Goal: Task Accomplishment & Management: Complete application form

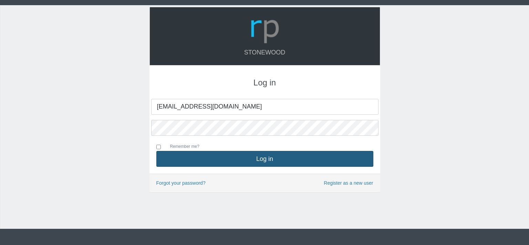
type input "[EMAIL_ADDRESS][DOMAIN_NAME]"
click at [244, 160] on button "Log in" at bounding box center [264, 159] width 217 height 16
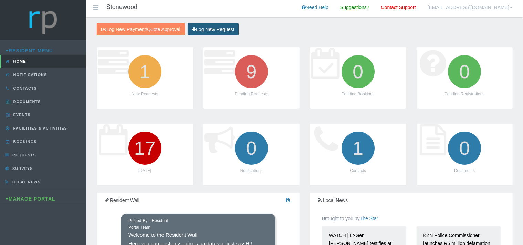
click at [224, 26] on link "Log New Request" at bounding box center [213, 29] width 51 height 13
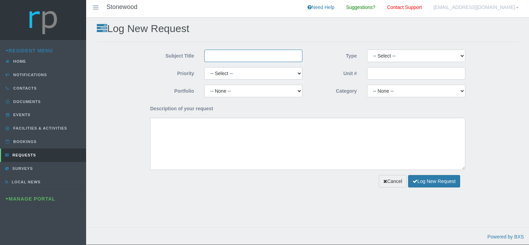
click at [216, 57] on input "Subject Title" at bounding box center [253, 56] width 98 height 12
type input "p"
type input "Perfecto Plumbers and Electrical"
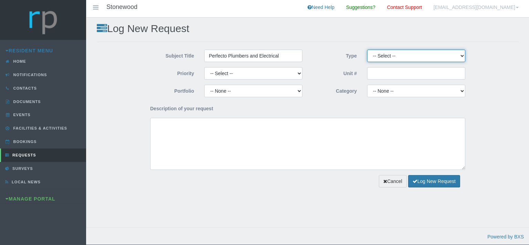
click at [367, 50] on select "-- Select -- Complaint Compliment Enquiry Request for maintenance Other (not li…" at bounding box center [416, 56] width 98 height 12
select select "QUOTE"
click option "Quote Approval" at bounding box center [0, 0] width 0 height 0
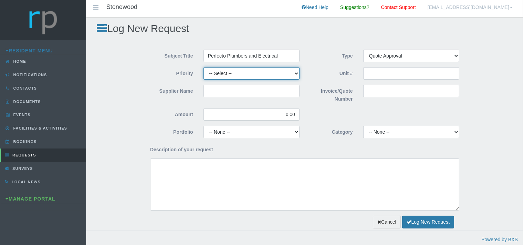
click at [203, 67] on select "-- Select -- High Low Normal" at bounding box center [251, 73] width 96 height 12
select select "MEDIUM"
click option "Normal" at bounding box center [0, 0] width 0 height 0
drag, startPoint x: 280, startPoint y: 55, endPoint x: 207, endPoint y: 55, distance: 72.6
click at [207, 55] on input "Perfecto Plumbers and Electrical" at bounding box center [251, 56] width 96 height 12
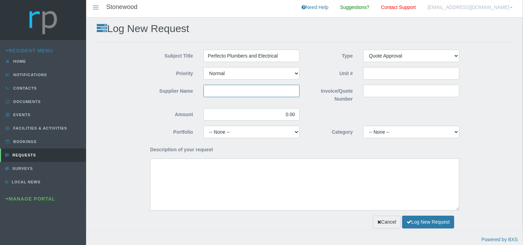
click at [219, 90] on input "Supplier Name" at bounding box center [251, 91] width 96 height 12
paste input "Perfecto Plumbers and Electrical"
type input "Perfecto Plumbers and Electrical"
click at [384, 96] on input "Invoice/Quote Number" at bounding box center [411, 91] width 96 height 12
paste input "QUANG1300"
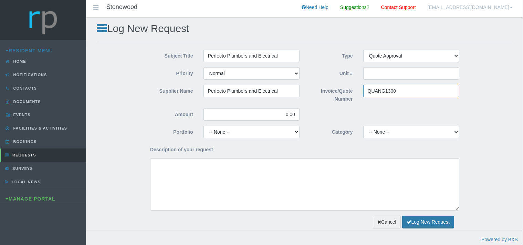
type input "QUANG1300"
drag, startPoint x: 294, startPoint y: 114, endPoint x: 281, endPoint y: 116, distance: 13.6
click at [281, 116] on input "0.00" at bounding box center [251, 114] width 96 height 12
paste input "4876"
type input "4,876.00"
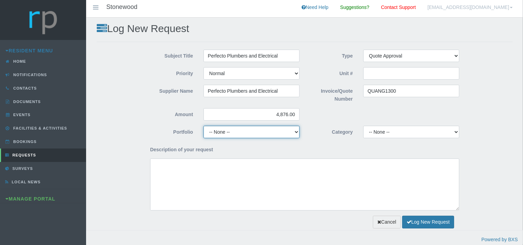
click at [203, 126] on select "-- None -- Chairperson Communication Estate Manager Finance Gardens Maintenance…" at bounding box center [251, 132] width 96 height 12
select select "MAINT"
click option "Maintenance" at bounding box center [0, 0] width 0 height 0
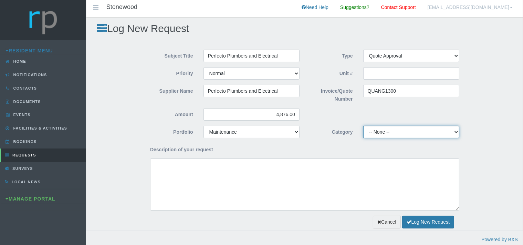
click at [363, 126] on select "-- None -- 10 YMP - Borehole 10 YMP - Fire Equipment 10 YMP - Garden upgrades 1…" at bounding box center [411, 132] width 96 height 12
select select "2523c3d0-1717-46f9-8fc8-4d3d6e9cc1fd"
click option "10 YMP - Plumbing day to day" at bounding box center [0, 0] width 0 height 0
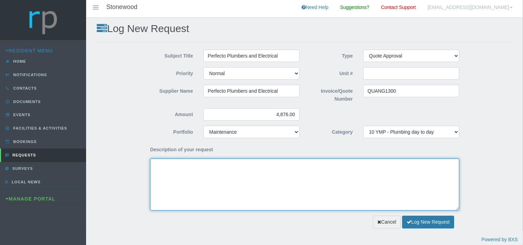
click at [155, 170] on textarea "Description of your request" at bounding box center [304, 184] width 309 height 52
click at [244, 172] on textarea "Dear Trustees, Please see attached quote for repairs of a blockage" at bounding box center [304, 184] width 309 height 52
click at [282, 172] on textarea "Dear Trustees, Please see attached quote for repairs of a drain blockage" at bounding box center [304, 184] width 309 height 52
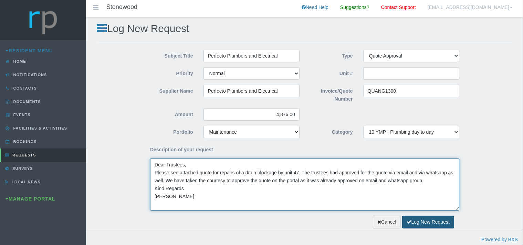
type textarea "Dear Trustees, Please see attached quote for repairs of a drain blockage by uni…"
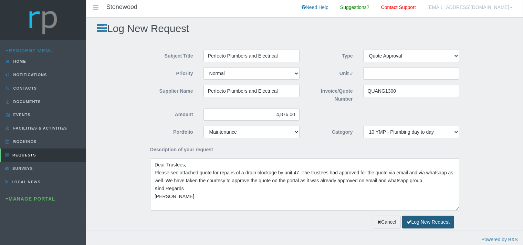
click at [417, 220] on button "Log New Request" at bounding box center [428, 221] width 52 height 13
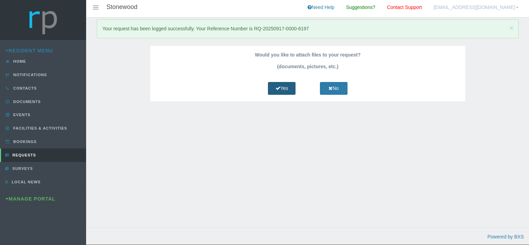
click at [284, 90] on link "Yes" at bounding box center [282, 88] width 28 height 13
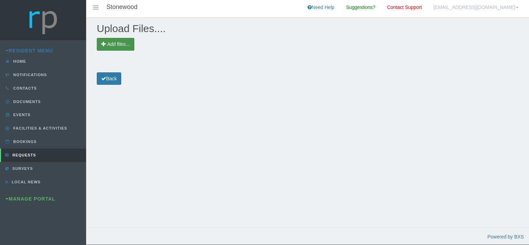
click at [115, 43] on span "Add files..." at bounding box center [118, 44] width 22 height 6
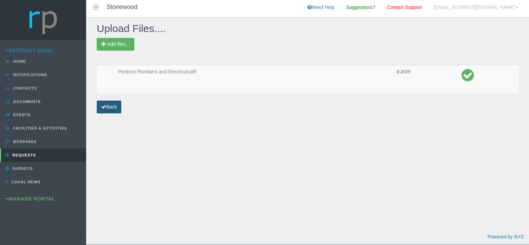
click at [116, 108] on link "Back" at bounding box center [109, 106] width 24 height 13
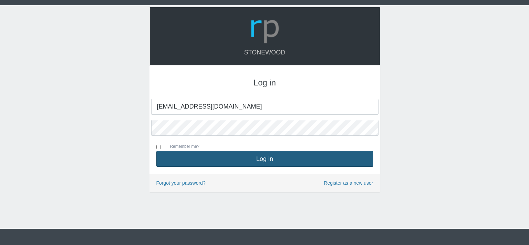
type input "[EMAIL_ADDRESS][DOMAIN_NAME]"
click at [274, 159] on button "Log in" at bounding box center [264, 159] width 217 height 16
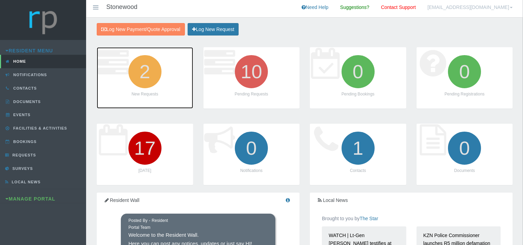
click at [143, 76] on icon "2" at bounding box center [145, 71] width 39 height 39
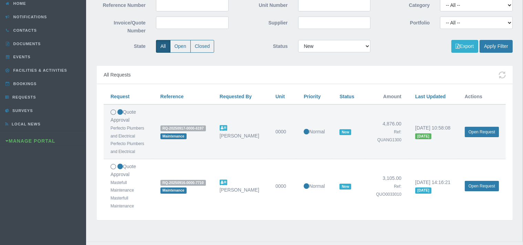
scroll to position [71, 0]
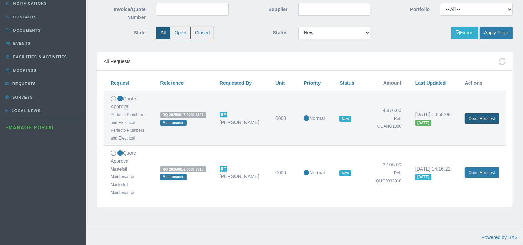
click at [478, 118] on link "Open Request" at bounding box center [482, 118] width 34 height 10
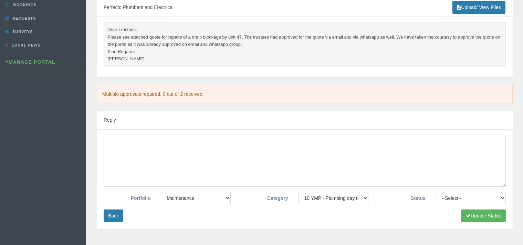
scroll to position [145, 0]
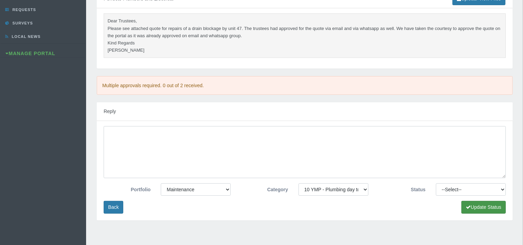
click at [487, 208] on button "Update Status" at bounding box center [483, 207] width 44 height 13
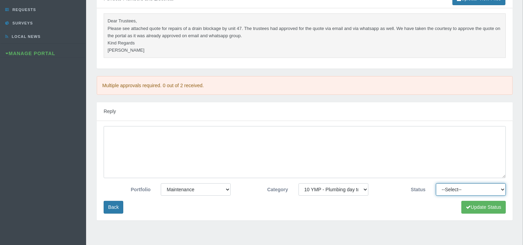
click at [436, 183] on select "--Select-- Approved Cancelled Completed Declined More information required New …" at bounding box center [471, 189] width 70 height 12
select select "APPROVED"
click option "Approved" at bounding box center [0, 0] width 0 height 0
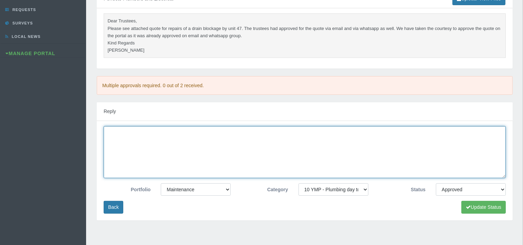
click at [160, 152] on textarea at bounding box center [305, 152] width 402 height 52
type textarea "S"
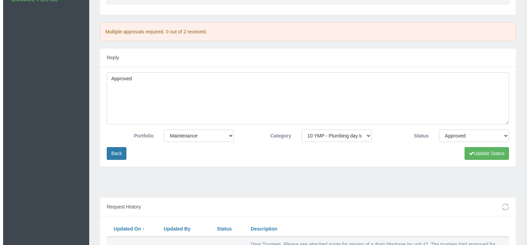
scroll to position [218, 0]
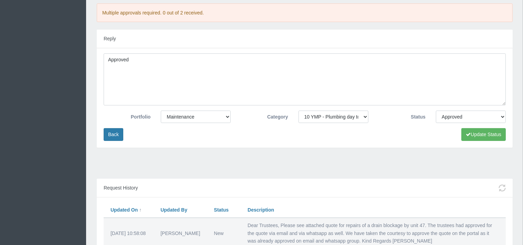
click at [251, 147] on form "Reply Approved Portfolio -- None -- Chairperson Communication Estate Manager Fi…" at bounding box center [305, 96] width 416 height 133
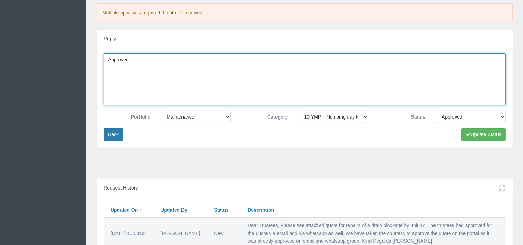
click at [159, 59] on textarea "Approved" at bounding box center [305, 79] width 402 height 52
type textarea "Approved on email and whatsapp by trustees."
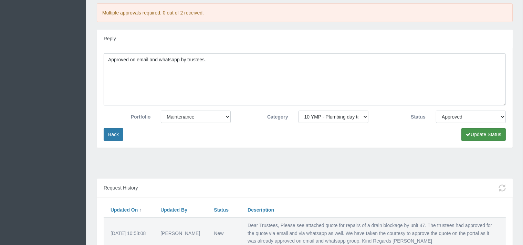
click at [480, 135] on button "Update Status" at bounding box center [483, 134] width 44 height 13
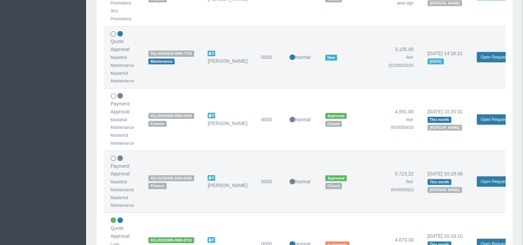
scroll to position [472, 0]
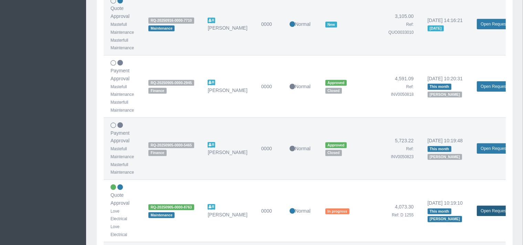
click at [488, 208] on link "Open Request" at bounding box center [494, 210] width 34 height 10
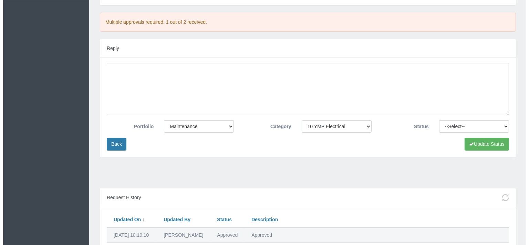
scroll to position [201, 0]
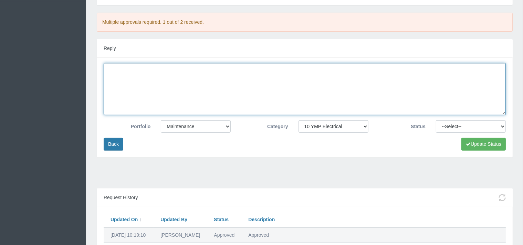
click at [158, 81] on textarea at bounding box center [305, 89] width 402 height 52
type textarea "Approved"
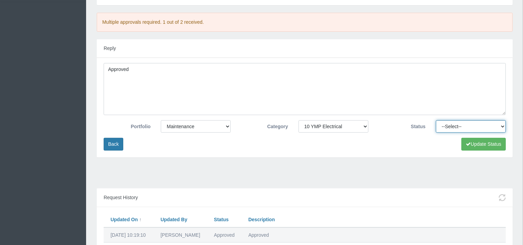
click at [436, 120] on select "--Select-- Approved Cancelled Completed Declined More information required New …" at bounding box center [471, 126] width 70 height 12
select select "APPROVED"
click option "Approved" at bounding box center [0, 0] width 0 height 0
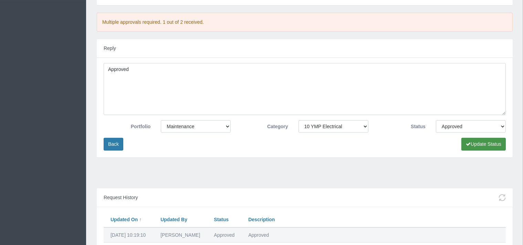
click at [479, 144] on button "Update Status" at bounding box center [483, 144] width 44 height 13
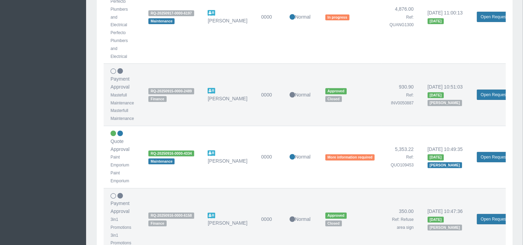
scroll to position [290, 0]
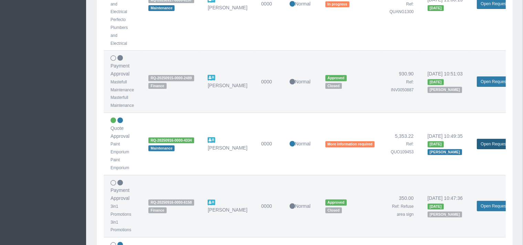
click at [484, 142] on link "Open Request" at bounding box center [494, 144] width 34 height 10
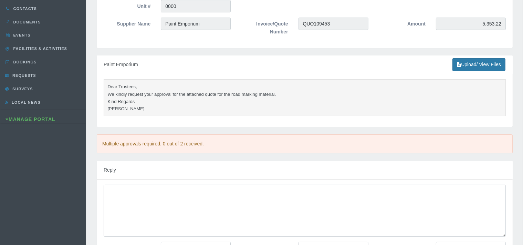
scroll to position [73, 0]
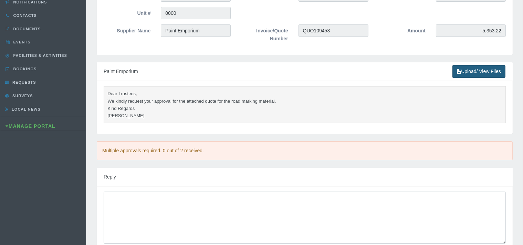
click at [493, 71] on link "Upload/ View Files" at bounding box center [478, 71] width 53 height 13
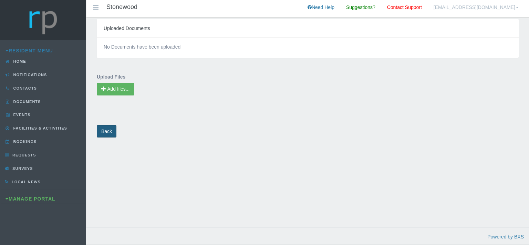
click at [104, 130] on link "Back" at bounding box center [107, 131] width 20 height 13
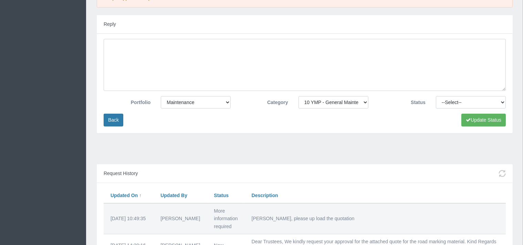
scroll to position [136, 0]
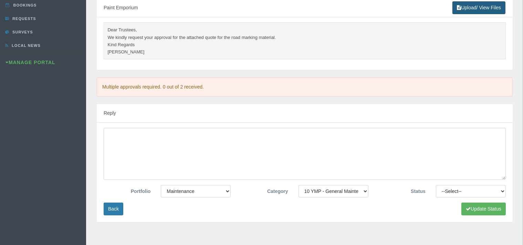
click at [484, 10] on link "Upload/ View Files" at bounding box center [478, 7] width 53 height 13
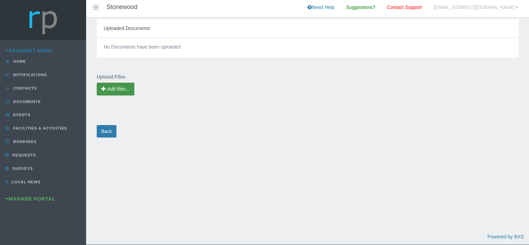
click at [123, 86] on span "Add files..." at bounding box center [116, 89] width 38 height 13
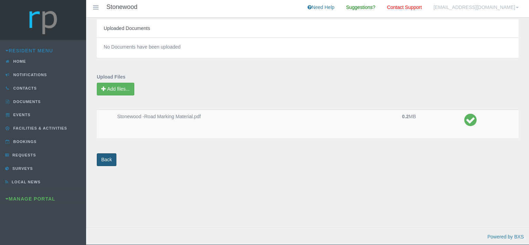
click at [114, 161] on link "Back" at bounding box center [107, 159] width 20 height 13
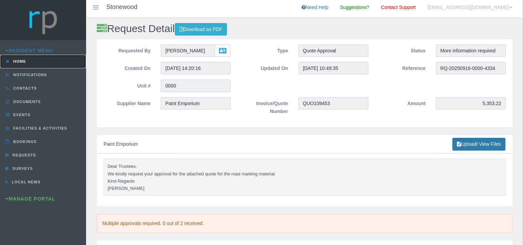
click at [19, 62] on span "Home" at bounding box center [19, 61] width 14 height 4
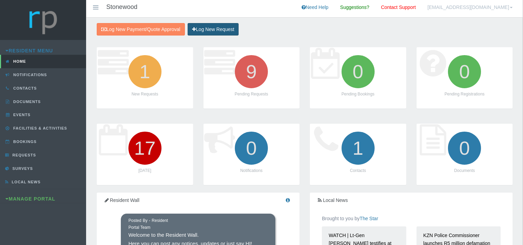
click at [215, 28] on link "Log New Request" at bounding box center [213, 29] width 51 height 13
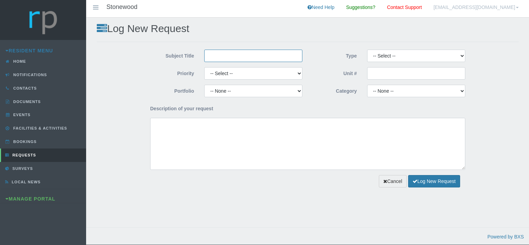
click at [219, 54] on input "Subject Title" at bounding box center [253, 56] width 98 height 12
type input "Mastefull Maintenance"
click at [204, 67] on select "-- Select -- High Low Normal" at bounding box center [253, 73] width 98 height 12
select select "MEDIUM"
click option "Normal" at bounding box center [0, 0] width 0 height 0
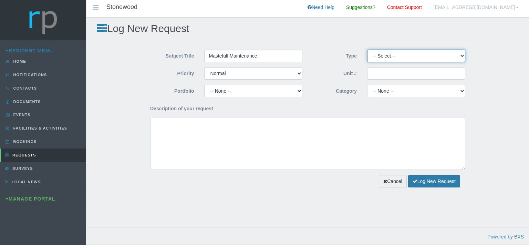
click at [367, 50] on select "-- Select -- Complaint Compliment Enquiry Request for maintenance Other (not li…" at bounding box center [416, 56] width 98 height 12
select select "QUOTE"
click option "Quote Approval" at bounding box center [0, 0] width 0 height 0
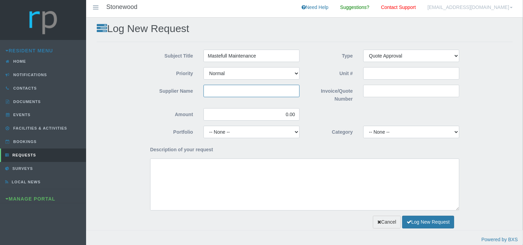
click at [225, 88] on input "Supplier Name" at bounding box center [251, 91] width 96 height 12
type input "Masterfull Maintenance"
drag, startPoint x: 296, startPoint y: 114, endPoint x: 276, endPoint y: 112, distance: 20.4
click at [277, 113] on input "0.00" at bounding box center [251, 114] width 96 height 12
type input "11,373.50"
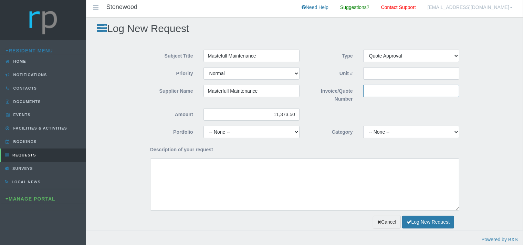
click at [367, 90] on input "Invoice/Quote Number" at bounding box center [411, 91] width 96 height 12
click at [372, 91] on input "Invoice/Quote Number" at bounding box center [411, 91] width 96 height 12
paste input "QUO0033045"
type input "QUO0033045"
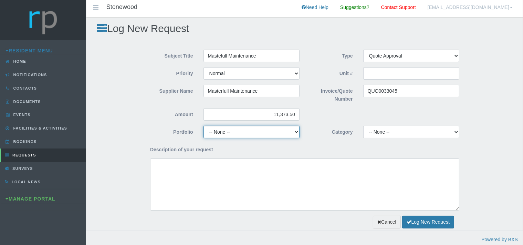
click at [203, 126] on select "-- None -- Chairperson Communication Estate Manager Finance Gardens Maintenance…" at bounding box center [251, 132] width 96 height 12
select select "FINANCE"
click option "Finance" at bounding box center [0, 0] width 0 height 0
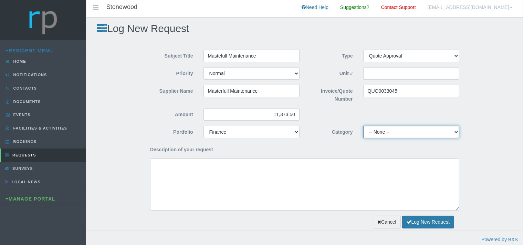
click at [363, 126] on select "-- None -- 10 YMP - Borehole 10 YMP - Fire Equipment 10 YMP - Garden upgrades 1…" at bounding box center [411, 132] width 96 height 12
select select "cab8aa4e-bb73-4359-86fe-91ba2ec4f15c"
click option "10 YMP - General Maintenance, DSTV Repairs, Paving & Other" at bounding box center [0, 0] width 0 height 0
click at [363, 126] on select "-- None -- 10 YMP - Borehole 10 YMP - Fire Equipment 10 YMP - Garden upgrades 1…" at bounding box center [411, 132] width 96 height 12
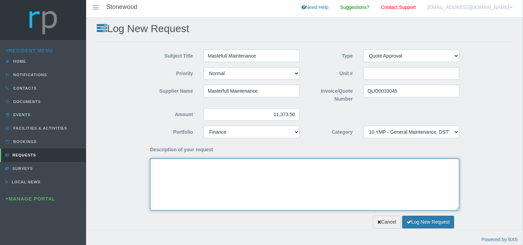
click at [202, 177] on textarea "Description of your request" at bounding box center [304, 184] width 309 height 52
click at [225, 174] on textarea "Dear Trustees, We kindly request your approval" at bounding box center [304, 184] width 309 height 52
paste textarea "6-Seater composite bench without backrest, including umbrella hole"
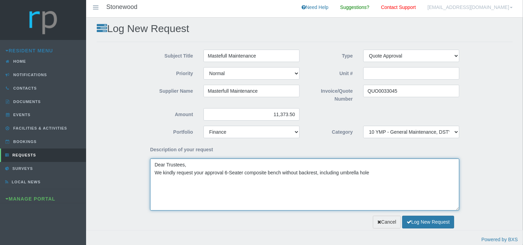
click at [224, 172] on textarea "Dear Trustees, We kindly request your approval 6-Seater composite bench without…" at bounding box center [304, 184] width 309 height 52
click at [404, 172] on textarea "Dear Trustees, We kindly request your approval for the quote of 6-Seater compos…" at bounding box center [304, 184] width 309 height 52
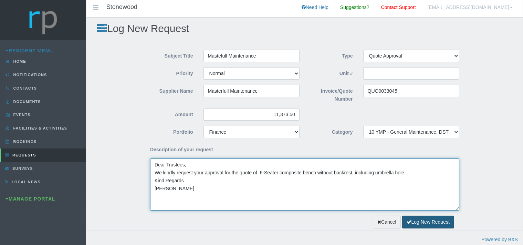
type textarea "Dear Trustees, We kindly request your approval for the quote of 6-Seater compos…"
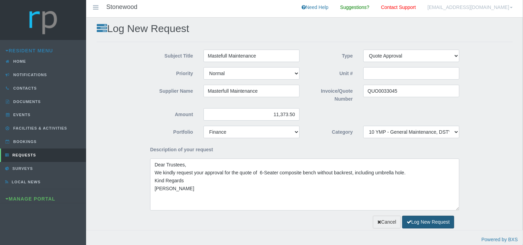
click at [411, 220] on button "Log New Request" at bounding box center [428, 221] width 52 height 13
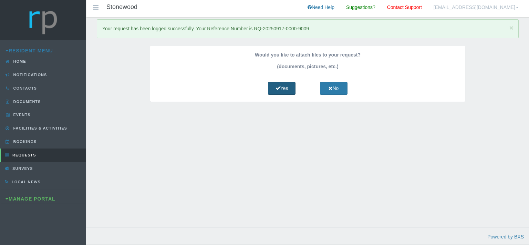
click at [281, 86] on link "Yes" at bounding box center [282, 88] width 28 height 13
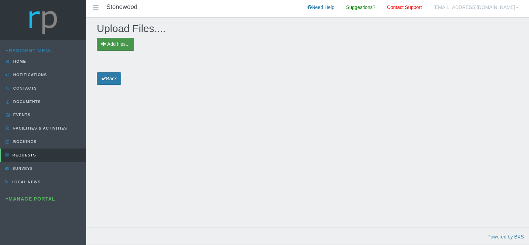
click at [112, 43] on span "Add files..." at bounding box center [118, 44] width 22 height 6
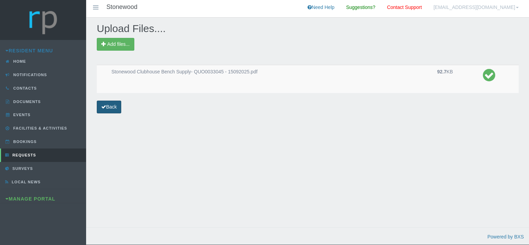
click at [110, 109] on link "Back" at bounding box center [109, 106] width 24 height 13
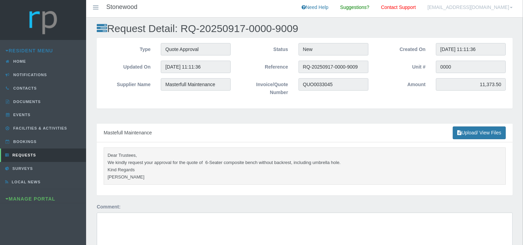
scroll to position [149, 0]
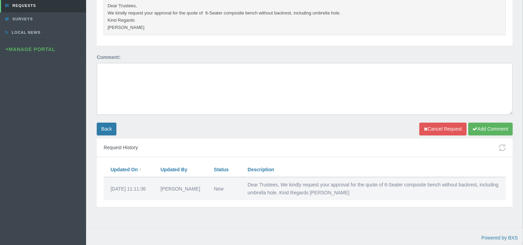
click at [214, 206] on div "Request Updated On Updated By Status Description [DATE] 11:11:36 [PERSON_NAME] …" at bounding box center [305, 182] width 416 height 50
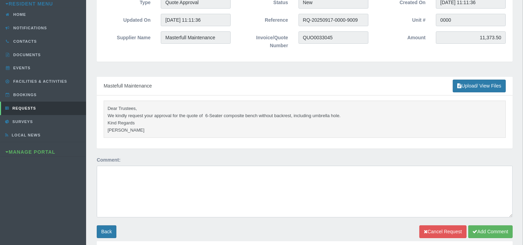
scroll to position [4, 0]
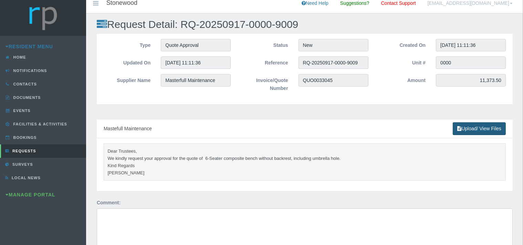
click at [484, 125] on link "Upload/ View Files" at bounding box center [478, 128] width 53 height 13
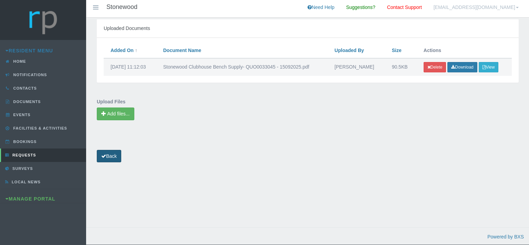
click at [110, 157] on link "Back" at bounding box center [109, 156] width 24 height 13
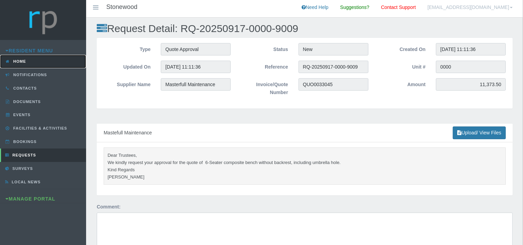
click at [25, 61] on span "Home" at bounding box center [19, 61] width 14 height 4
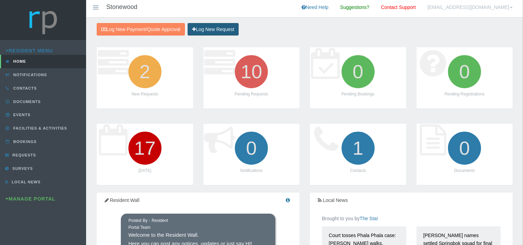
click at [213, 25] on link "Log New Request" at bounding box center [213, 29] width 51 height 13
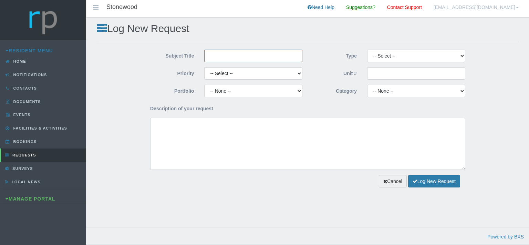
click at [226, 58] on input "Subject Title" at bounding box center [253, 56] width 98 height 12
type input "Mastefull Maintenance"
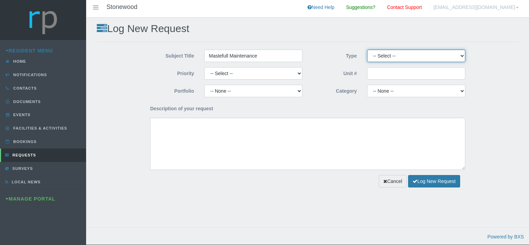
click at [367, 50] on select "-- Select -- Complaint Compliment Enquiry Request for maintenance Other (not li…" at bounding box center [416, 56] width 98 height 12
select select "QUOTE"
click option "Quote Approval" at bounding box center [0, 0] width 0 height 0
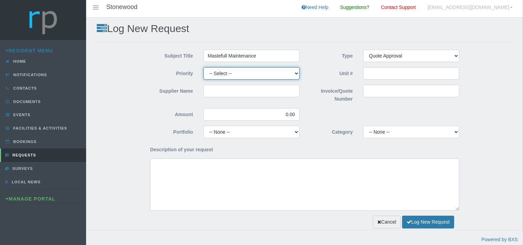
click at [203, 67] on select "-- Select -- High Low Normal" at bounding box center [251, 73] width 96 height 12
select select "MEDIUM"
click option "Normal" at bounding box center [0, 0] width 0 height 0
click at [225, 92] on input "Supplier Name" at bounding box center [251, 91] width 96 height 12
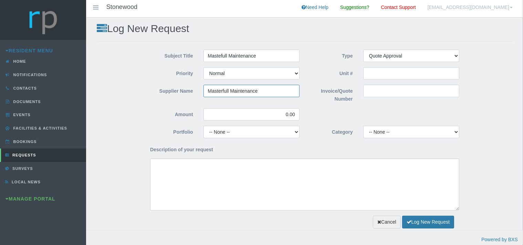
type input "Masterfull Maintenance"
click at [375, 88] on input "Invoice/Quote Number" at bounding box center [411, 91] width 96 height 12
paste input "QUO0033092"
type input "QUO0033092"
drag, startPoint x: 296, startPoint y: 114, endPoint x: 284, endPoint y: 113, distance: 12.1
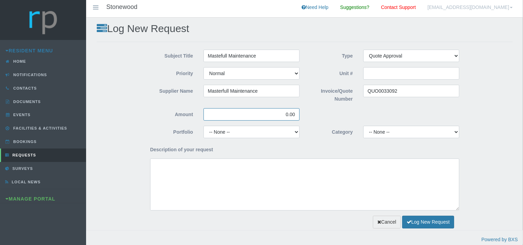
click at [286, 113] on input "0.00" at bounding box center [251, 114] width 96 height 12
paste input "4,165.88"
drag, startPoint x: 281, startPoint y: 115, endPoint x: 278, endPoint y: 136, distance: 20.8
click at [280, 117] on input "4,165.88" at bounding box center [251, 114] width 96 height 12
type input "4,165.88"
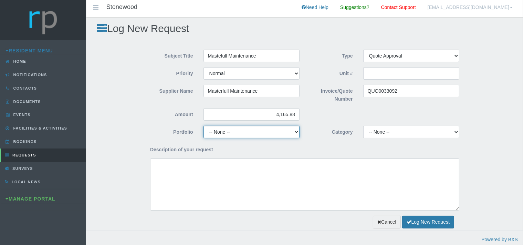
click at [203, 126] on select "-- None -- Chairperson Communication Estate Manager Finance Gardens Maintenance…" at bounding box center [251, 132] width 96 height 12
click at [311, 142] on div "Category -- None -- 10 YMP - Borehole 10 YMP - Fire Equipment 10 YMP - Garden u…" at bounding box center [385, 135] width 160 height 18
click at [210, 108] on div "Supplier Name Masterfull Maintenance Invoice/Quote Number QUO0033092 Amount 4,1…" at bounding box center [304, 105] width 319 height 41
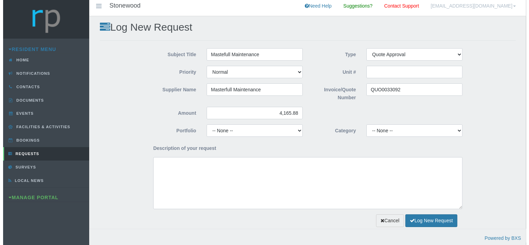
scroll to position [2, 0]
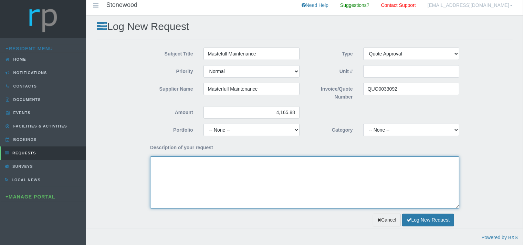
click at [258, 191] on textarea "Description of your request" at bounding box center [304, 182] width 309 height 52
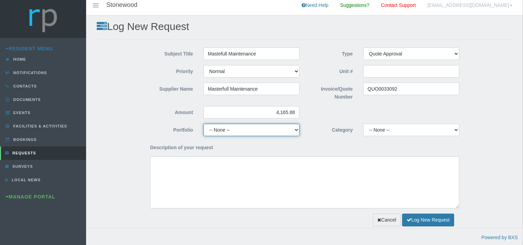
click at [203, 124] on select "-- None -- Chairperson Communication Estate Manager Finance Gardens Maintenance…" at bounding box center [251, 130] width 96 height 12
select select "GARDENS"
click option "Gardens" at bounding box center [0, 0] width 0 height 0
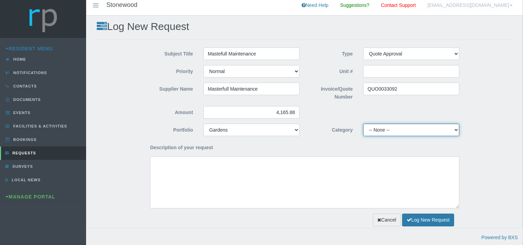
click at [363, 124] on select "-- None -- 10 YMP - Borehole 10 YMP - Fire Equipment 10 YMP - Garden upgrades 1…" at bounding box center [411, 130] width 96 height 12
select select "301822b8-e3d9-43d0-9818-93cde88f4bf0"
click option "10 YMP - Garden upgrades" at bounding box center [0, 0] width 0 height 0
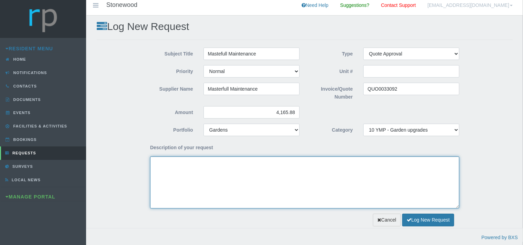
click at [206, 174] on textarea "Description of your request" at bounding box center [304, 182] width 309 height 52
click at [277, 171] on textarea "Dear Trustees, We kindly request approval for the attached quote for the" at bounding box center [304, 182] width 309 height 52
paste textarea "Common area garden"
click at [281, 171] on textarea "Dear Trustees, We kindly request approval for the attached quote for the Common…" at bounding box center [304, 182] width 309 height 52
click at [326, 169] on textarea "Dear Trustees, We kindly request approval for the attached quote for the common…" at bounding box center [304, 182] width 309 height 52
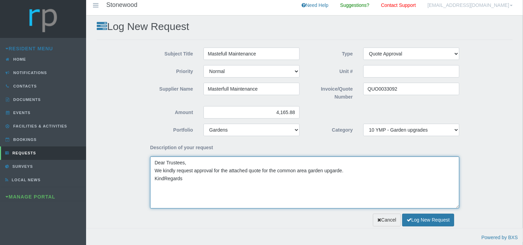
click at [333, 171] on textarea "Dear Trustees, We kindly request approval for the attached quote for the common…" at bounding box center [304, 182] width 309 height 52
click at [164, 177] on textarea "Dear Trustees, We kindly request approval for the attached quote for the common…" at bounding box center [304, 182] width 309 height 52
click at [190, 181] on textarea "Dear Trustees, We kindly request approval for the attached quote for the common…" at bounding box center [304, 182] width 309 height 52
type textarea "Dear Trustees, We kindly request approval for the attached quote for the common…"
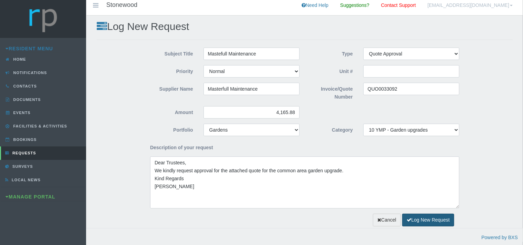
click at [415, 217] on button "Log New Request" at bounding box center [428, 219] width 52 height 13
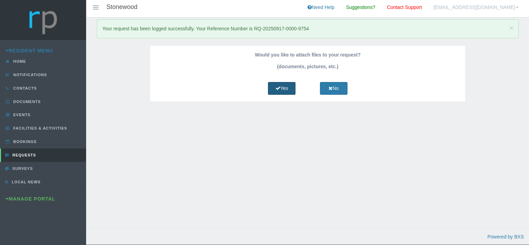
click at [280, 85] on link "Yes" at bounding box center [282, 88] width 28 height 13
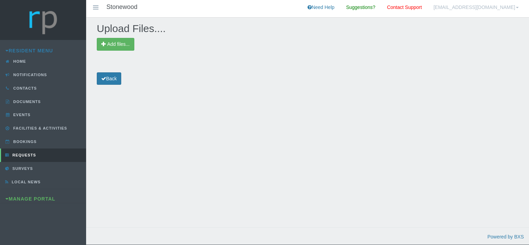
click at [119, 36] on div "Upload Files.... Add files... Back" at bounding box center [307, 129] width 442 height 223
click at [120, 46] on span "Add files..." at bounding box center [118, 44] width 22 height 6
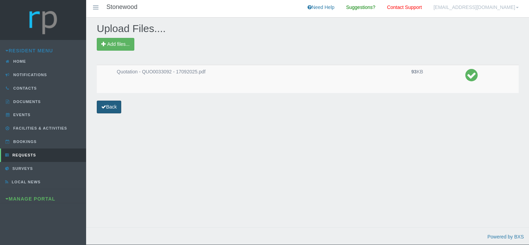
click at [117, 108] on link "Back" at bounding box center [109, 106] width 24 height 13
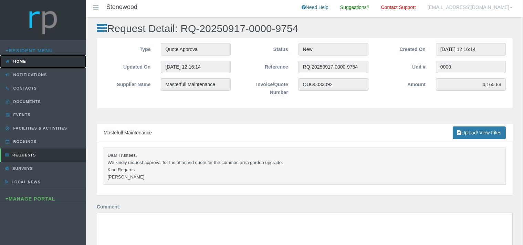
click at [31, 57] on link "Home" at bounding box center [43, 61] width 86 height 13
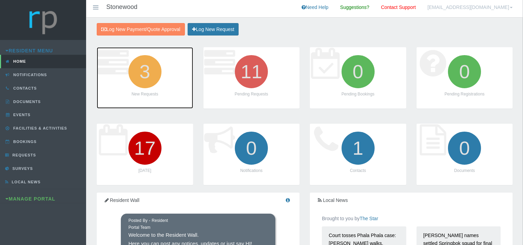
click at [149, 74] on icon "3" at bounding box center [145, 71] width 39 height 39
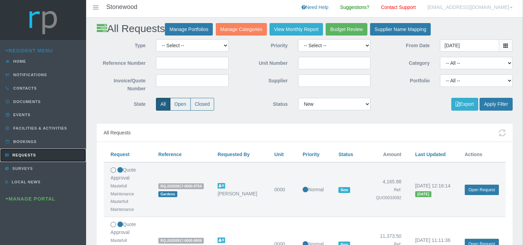
click at [31, 153] on span "Requests" at bounding box center [23, 155] width 25 height 4
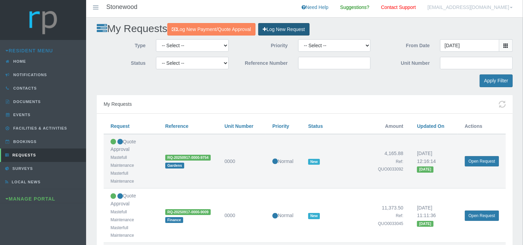
click at [288, 29] on link "Log New Request" at bounding box center [283, 29] width 51 height 13
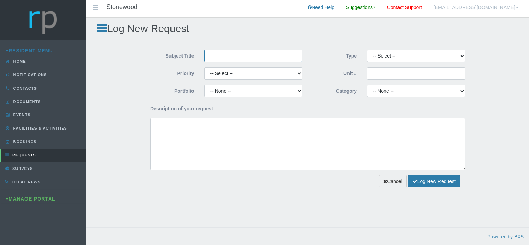
click at [230, 52] on input "Subject Title" at bounding box center [253, 56] width 98 height 12
type input "Mastefull Maintenance"
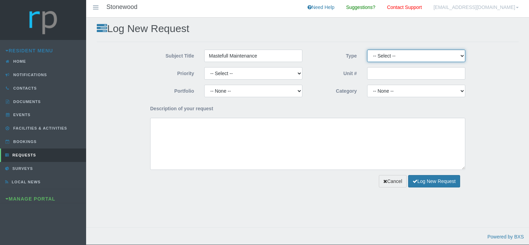
click at [367, 50] on select "-- Select -- Complaint Compliment Enquiry Request for maintenance Other (not li…" at bounding box center [416, 56] width 98 height 12
select select "QUOTE"
click option "Quote Approval" at bounding box center [0, 0] width 0 height 0
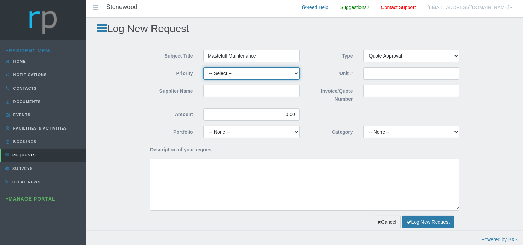
click at [203, 67] on select "-- Select -- High Low Normal" at bounding box center [251, 73] width 96 height 12
select select "MEDIUM"
click option "Normal" at bounding box center [0, 0] width 0 height 0
click at [218, 92] on input "Supplier Name" at bounding box center [251, 91] width 96 height 12
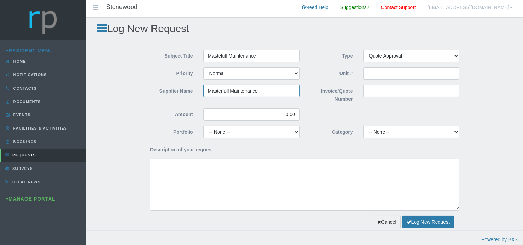
type input "Masterfull Maintenance"
click at [40, 196] on link "Manage Portal" at bounding box center [31, 199] width 50 height 6
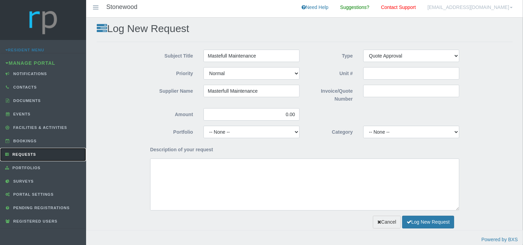
click at [33, 153] on span "Requests" at bounding box center [23, 154] width 25 height 4
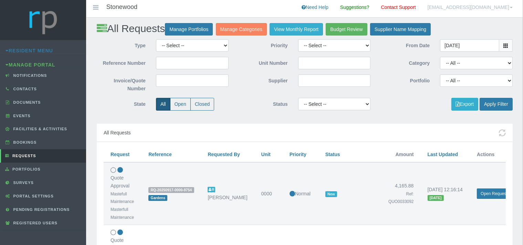
click at [49, 47] on div "Resident Menu" at bounding box center [43, 51] width 86 height 8
click at [34, 51] on link "Resident Menu" at bounding box center [29, 51] width 47 height 6
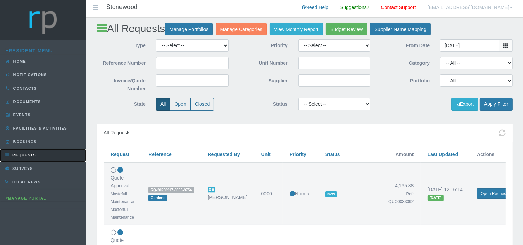
click at [30, 156] on span "Requests" at bounding box center [23, 155] width 25 height 4
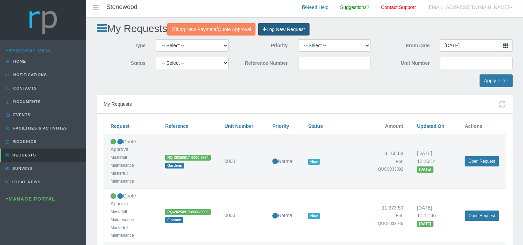
click at [297, 29] on link "Log New Request" at bounding box center [283, 29] width 51 height 13
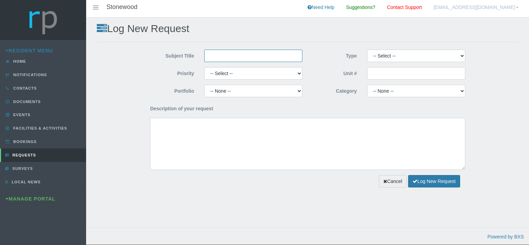
click at [225, 60] on input "Subject Title" at bounding box center [253, 56] width 98 height 12
type input "Mastefull Maintenance"
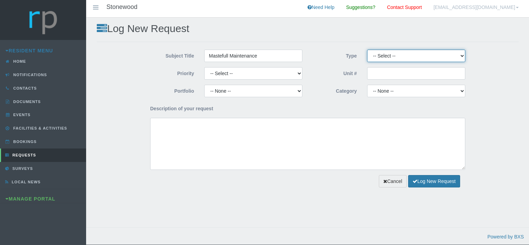
click at [367, 50] on select "-- Select -- Complaint Compliment Enquiry Request for maintenance Other (not li…" at bounding box center [416, 56] width 98 height 12
select select "QUOTE"
click option "Quote Approval" at bounding box center [0, 0] width 0 height 0
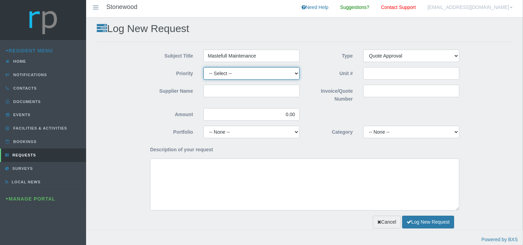
click at [203, 67] on select "-- Select -- High Low Normal" at bounding box center [251, 73] width 96 height 12
select select "MEDIUM"
click option "Normal" at bounding box center [0, 0] width 0 height 0
click at [224, 90] on input "Supplier Name" at bounding box center [251, 91] width 96 height 12
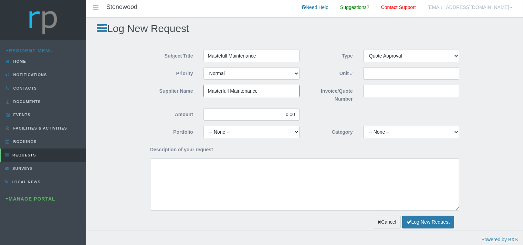
type input "Masterfull Maintenance"
click at [373, 90] on input "Invoice/Quote Number" at bounding box center [411, 91] width 96 height 12
click at [378, 93] on input "Invoice/Quote Number" at bounding box center [411, 91] width 96 height 12
paste input "QUO0033057"
type input "QUO0033057"
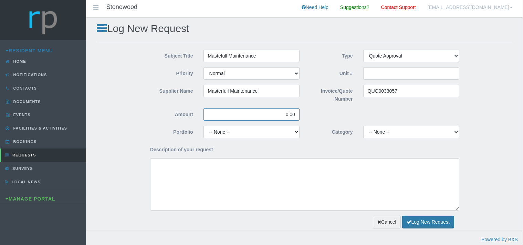
drag, startPoint x: 294, startPoint y: 115, endPoint x: 281, endPoint y: 138, distance: 26.8
click at [280, 116] on input "0.00" at bounding box center [251, 114] width 96 height 12
type input "6,745.26"
click at [203, 126] on select "-- None -- Chairperson Communication Estate Manager Finance Gardens Maintenance…" at bounding box center [251, 132] width 96 height 12
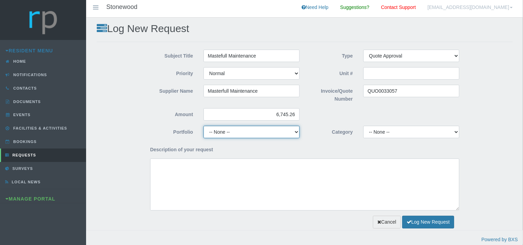
select select "GARDENS"
click option "Gardens" at bounding box center [0, 0] width 0 height 0
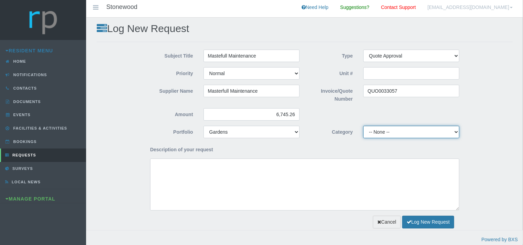
click at [363, 126] on select "-- None -- 10 YMP - Borehole 10 YMP - Fire Equipment 10 YMP - Garden upgrades 1…" at bounding box center [411, 132] width 96 height 12
select select "301822b8-e3d9-43d0-9818-93cde88f4bf0"
click option "10 YMP - Garden upgrades" at bounding box center [0, 0] width 0 height 0
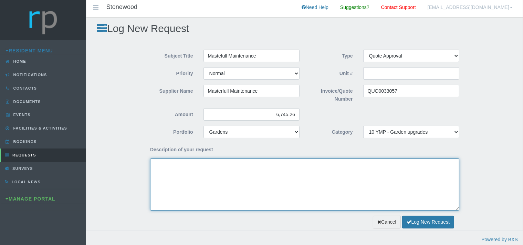
click at [163, 175] on textarea "Description of your request" at bounding box center [304, 184] width 309 height 52
click at [234, 174] on textarea "Dear Trustees, We kindly request approval for the atached" at bounding box center [304, 184] width 309 height 52
click at [248, 172] on textarea "Dear Trustees, We kindly request approval for the attached" at bounding box center [304, 184] width 309 height 52
click at [262, 173] on textarea "Dear Trustees, We kindly request approval for the attached quote tfor the" at bounding box center [304, 184] width 309 height 52
click at [280, 173] on textarea "Dear Trustees, We kindly request approval for the attached quote for the" at bounding box center [304, 184] width 309 height 52
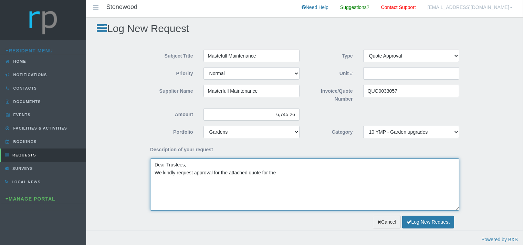
click at [283, 172] on textarea "Dear Trustees, We kindly request approval for the attached quote for the" at bounding box center [304, 184] width 309 height 52
paste textarea "Clubhouse garden upgrade"
click at [155, 181] on textarea "Dear Trustees, We kindly request approval for the attached quote for the Clubho…" at bounding box center [304, 184] width 309 height 52
drag, startPoint x: 279, startPoint y: 172, endPoint x: 281, endPoint y: 180, distance: 8.2
click at [281, 176] on textarea "Dear Trustees, We kindly request approval for the attached quote for the Clubho…" at bounding box center [304, 184] width 309 height 52
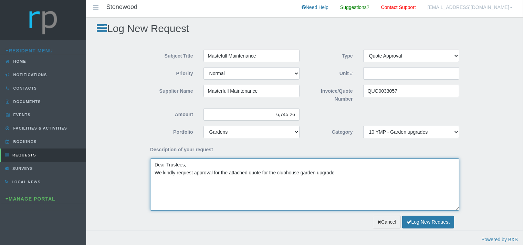
click at [337, 174] on textarea "Dear Trustees, We kindly request approval for the attached quote for the clubho…" at bounding box center [304, 184] width 309 height 52
type textarea "Dear Trustees, We kindly request approval for the attached quote for the clubho…"
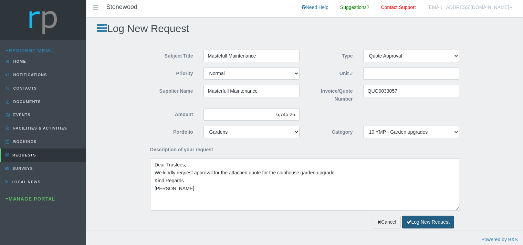
click at [425, 223] on button "Log New Request" at bounding box center [428, 221] width 52 height 13
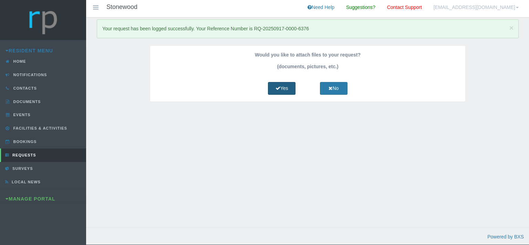
click at [286, 87] on link "Yes" at bounding box center [282, 88] width 28 height 13
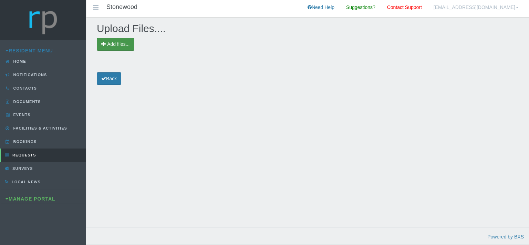
click at [108, 44] on span "Add files..." at bounding box center [118, 44] width 22 height 6
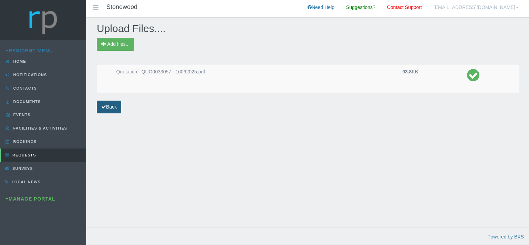
click at [113, 104] on link "Back" at bounding box center [109, 106] width 24 height 13
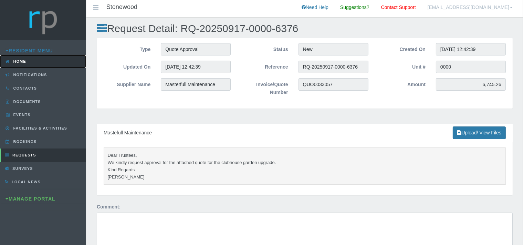
click at [27, 61] on link "Home" at bounding box center [43, 61] width 86 height 13
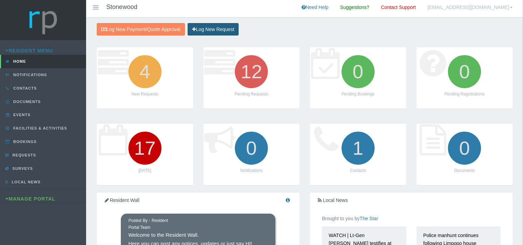
click at [230, 28] on link "Log New Request" at bounding box center [213, 29] width 51 height 13
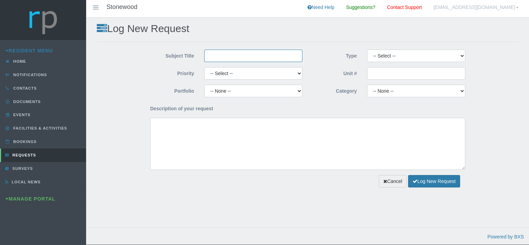
click at [239, 56] on input "Subject Title" at bounding box center [253, 56] width 98 height 12
type input "Mastefull Maintenance"
click at [204, 67] on select "-- Select -- High Low Normal" at bounding box center [253, 73] width 98 height 12
select select "MEDIUM"
click option "Normal" at bounding box center [0, 0] width 0 height 0
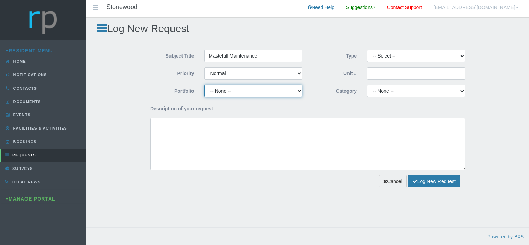
click at [204, 85] on select "-- None -- Chairperson Communication Estate Manager Finance Gardens Maintenance…" at bounding box center [253, 91] width 98 height 12
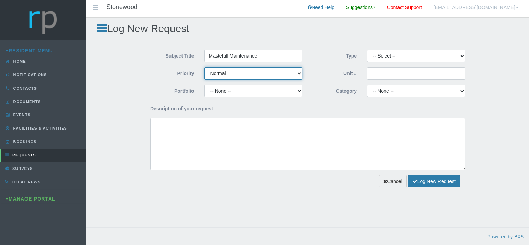
click at [204, 67] on select "-- Select -- High Low Normal" at bounding box center [253, 73] width 98 height 12
click option "Normal" at bounding box center [0, 0] width 0 height 0
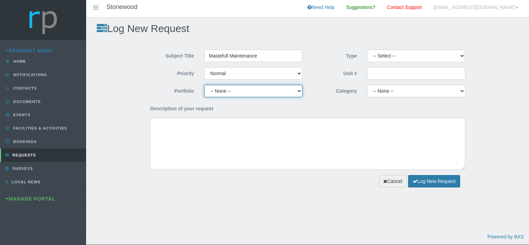
click at [204, 85] on select "-- None -- Chairperson Communication Estate Manager Finance Gardens Maintenance…" at bounding box center [253, 91] width 98 height 12
select select "GARDENS"
click option "Gardens" at bounding box center [0, 0] width 0 height 0
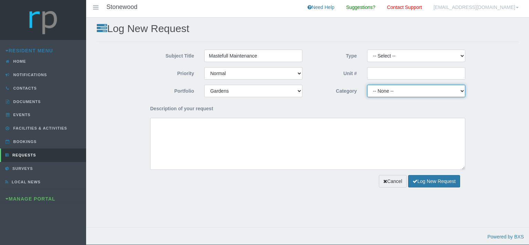
click at [367, 85] on select "-- None -- 10 YMP - Borehole 10 YMP - Fire Equipment 10 YMP - Garden upgrades 1…" at bounding box center [416, 91] width 98 height 12
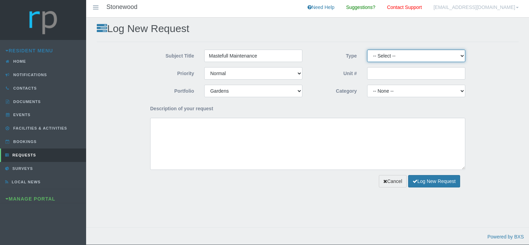
click at [367, 50] on select "-- Select -- Complaint Compliment Enquiry Request for maintenance Other (not li…" at bounding box center [416, 56] width 98 height 12
select select "QUOTE"
click option "Quote Approval" at bounding box center [0, 0] width 0 height 0
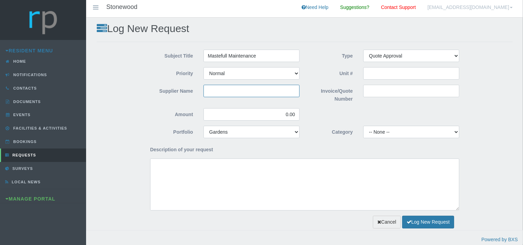
click at [242, 92] on input "Supplier Name" at bounding box center [251, 91] width 96 height 12
type input "Masterfull Maintenance"
click at [378, 92] on input "Invoice/Quote Number" at bounding box center [411, 91] width 96 height 12
paste input "QUO0033058"
type input "QUO0033058"
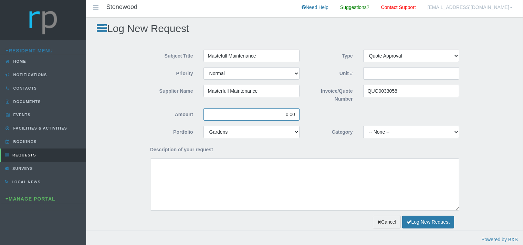
drag, startPoint x: 299, startPoint y: 116, endPoint x: 284, endPoint y: 117, distance: 14.8
click at [284, 116] on input "0.00" at bounding box center [251, 114] width 96 height 12
type input "575.32"
click at [363, 126] on select "-- None -- 10 YMP - Borehole 10 YMP - Fire Equipment 10 YMP - Garden upgrades 1…" at bounding box center [411, 132] width 96 height 12
select select "301822b8-e3d9-43d0-9818-93cde88f4bf0"
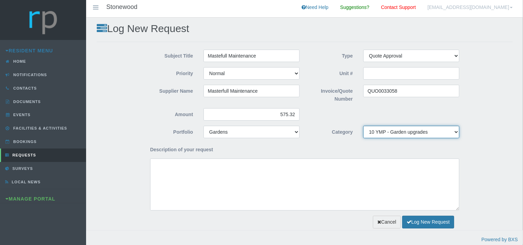
click option "10 YMP - Garden upgrades" at bounding box center [0, 0] width 0 height 0
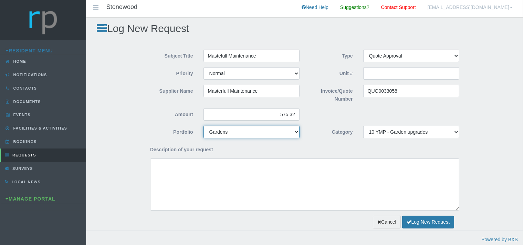
click at [203, 126] on select "-- None -- Chairperson Communication Estate Manager Finance Gardens Maintenance…" at bounding box center [251, 132] width 96 height 12
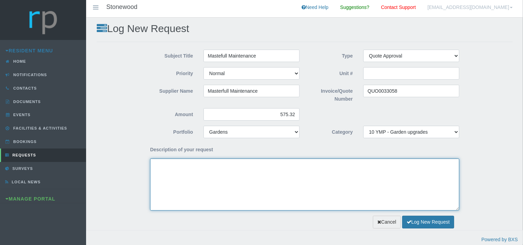
click at [183, 186] on textarea "Description of your request" at bounding box center [304, 184] width 309 height 52
click at [279, 173] on textarea "Dear Trustees, We kindly request approval for the attached quote for the" at bounding box center [304, 184] width 309 height 52
paste textarea "Common area garden upgrade - Unit 65"
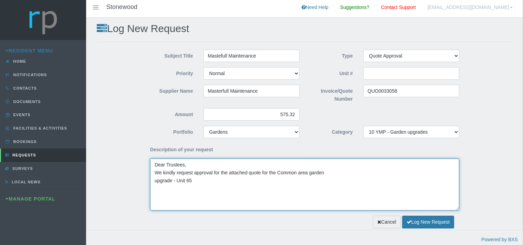
click at [155, 180] on textarea "Dear Trustees, We kindly request approval for the attached quote for the Common…" at bounding box center [304, 184] width 309 height 52
click at [280, 172] on textarea "Dear Trustees, We kindly request approval for the attached quote for the Common…" at bounding box center [304, 184] width 309 height 52
click at [345, 174] on textarea "Dear Trustees, We kindly request approval for the attached quote for the common…" at bounding box center [304, 184] width 309 height 52
click at [367, 171] on textarea "Dear Trustees, We kindly request approval for the attached quote for the common…" at bounding box center [304, 184] width 309 height 52
click at [401, 184] on textarea "Dear Trustees, We kindly request approval for the attached quote for the common…" at bounding box center [304, 184] width 309 height 52
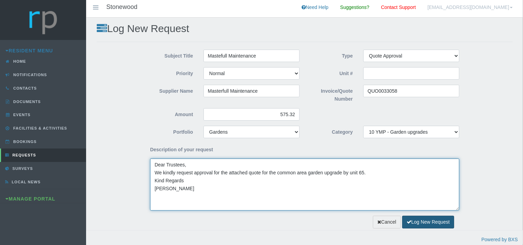
type textarea "Dear Trustees, We kindly request approval for the attached quote for the common…"
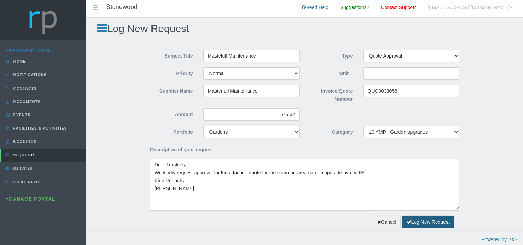
click at [427, 222] on button "Log New Request" at bounding box center [428, 221] width 52 height 13
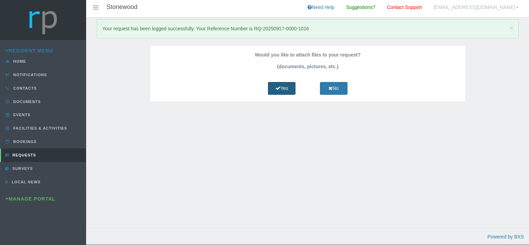
click at [290, 87] on link "Yes" at bounding box center [282, 88] width 28 height 13
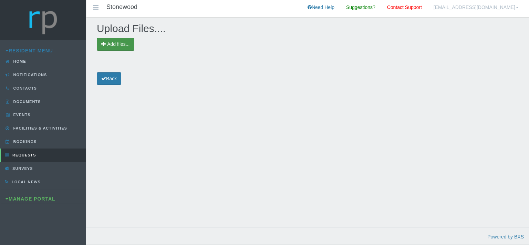
click at [130, 46] on span "Add files..." at bounding box center [116, 44] width 38 height 13
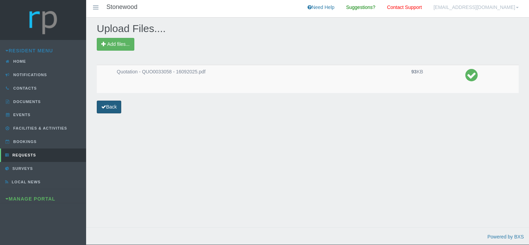
click at [114, 106] on link "Back" at bounding box center [109, 106] width 24 height 13
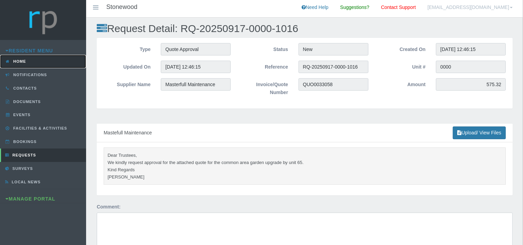
click at [25, 60] on span "Home" at bounding box center [19, 61] width 14 height 4
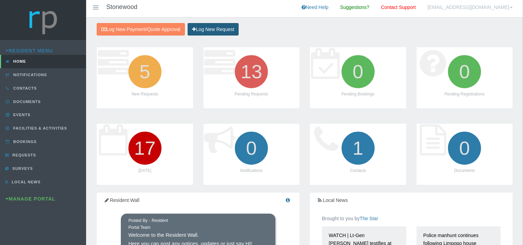
click at [222, 31] on link "Log New Request" at bounding box center [213, 29] width 51 height 13
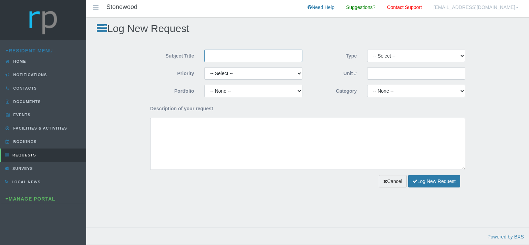
click at [237, 56] on input "Subject Title" at bounding box center [253, 56] width 98 height 12
type input "Mastefull Maintenance"
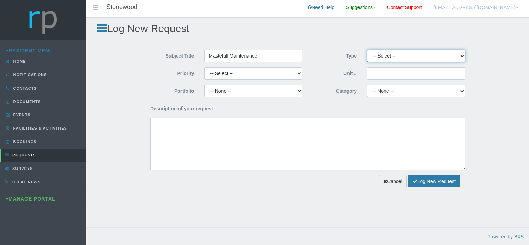
click at [367, 50] on select "-- Select -- Complaint Compliment Enquiry Request for maintenance Other (not li…" at bounding box center [416, 56] width 98 height 12
select select "QUOTE"
click option "Quote Approval" at bounding box center [0, 0] width 0 height 0
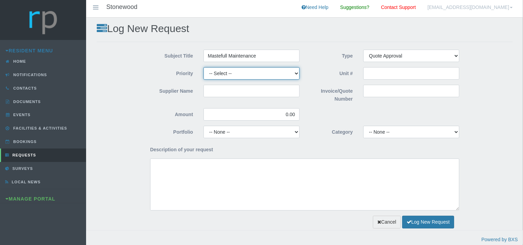
click at [203, 67] on select "-- Select -- High Low Normal" at bounding box center [251, 73] width 96 height 12
select select "MEDIUM"
click option "Normal" at bounding box center [0, 0] width 0 height 0
click at [220, 93] on input "Supplier Name" at bounding box center [251, 91] width 96 height 12
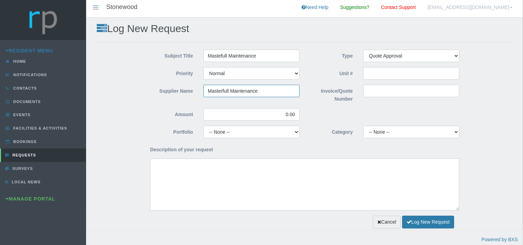
type input "Masterfull Maintenance"
click at [367, 92] on input "Invoice/Quote Number" at bounding box center [411, 91] width 96 height 12
click at [35, 200] on link "Manage Portal" at bounding box center [31, 199] width 50 height 6
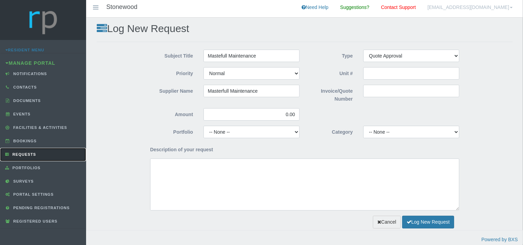
click at [34, 152] on span "Requests" at bounding box center [23, 154] width 25 height 4
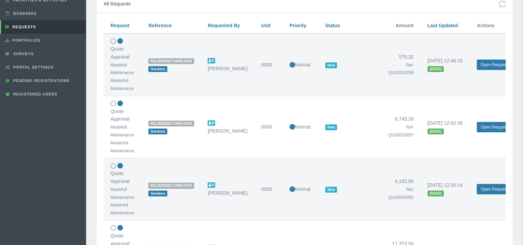
scroll to position [145, 0]
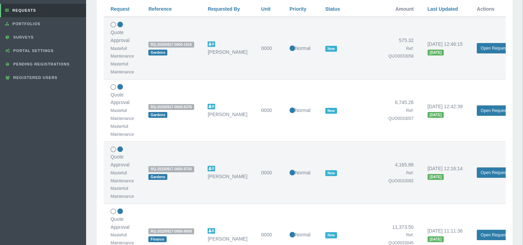
click at [410, 182] on small "Ref: QUO0033092" at bounding box center [400, 176] width 25 height 13
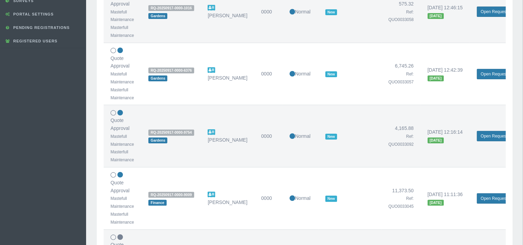
click at [411, 216] on td "11,373.50 Ref: QUO0033045" at bounding box center [400, 198] width 39 height 62
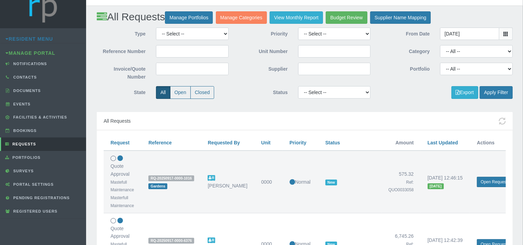
scroll to position [0, 0]
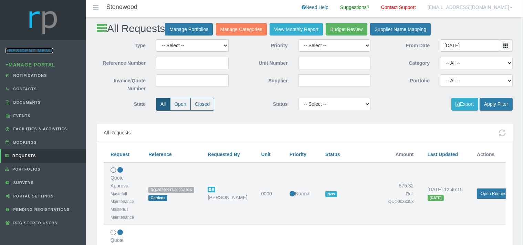
click at [36, 50] on link "Resident Menu" at bounding box center [29, 51] width 47 height 6
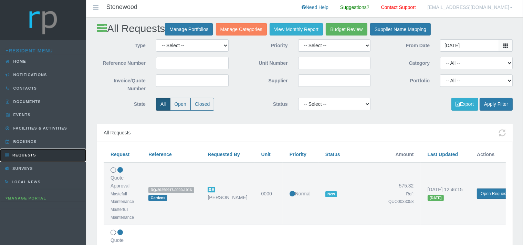
click at [25, 153] on span "Requests" at bounding box center [23, 155] width 25 height 4
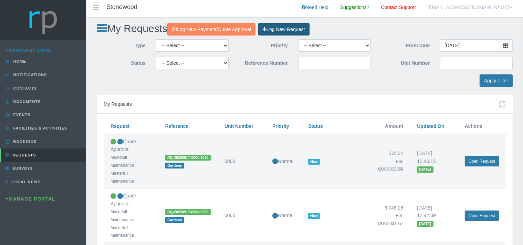
click at [288, 29] on link "Log New Request" at bounding box center [283, 29] width 51 height 13
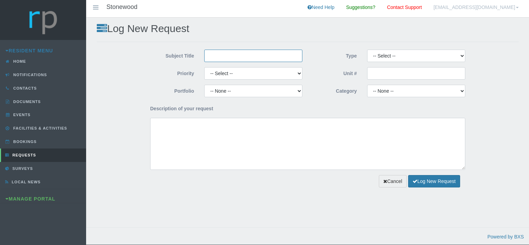
click at [229, 60] on input "Subject Title" at bounding box center [253, 56] width 98 height 12
type input "Mastefull Maintenance"
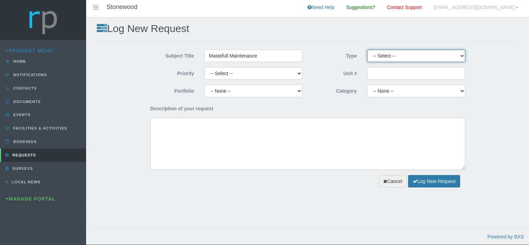
click at [367, 50] on select "-- Select -- Complaint Compliment Enquiry Request for maintenance Other (not li…" at bounding box center [416, 56] width 98 height 12
select select "QUOTE"
click option "Quote Approval" at bounding box center [0, 0] width 0 height 0
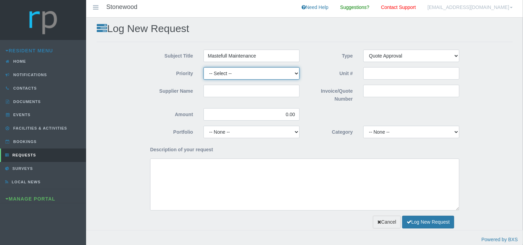
click at [203, 67] on select "-- Select -- High Low Normal" at bounding box center [251, 73] width 96 height 12
select select "MEDIUM"
click option "Normal" at bounding box center [0, 0] width 0 height 0
click at [243, 91] on input "Supplier Name" at bounding box center [251, 91] width 96 height 12
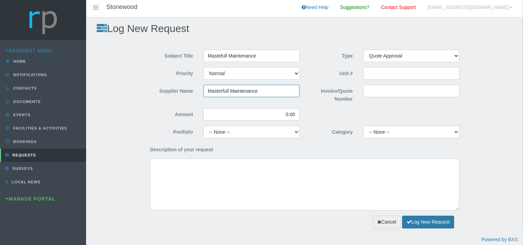
type input "Masterfull Maintenance"
click at [370, 94] on input "Invoice/Quote Number" at bounding box center [411, 91] width 96 height 12
click at [383, 92] on input "Invoice/Quote Number" at bounding box center [411, 91] width 96 height 12
paste input "QUO0023230"
type input "QUO0023230"
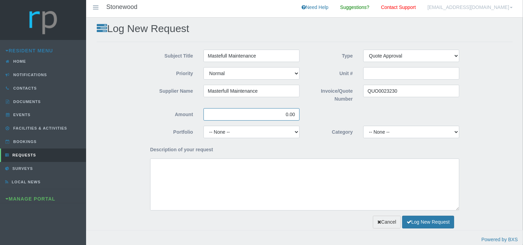
drag, startPoint x: 290, startPoint y: 114, endPoint x: 283, endPoint y: 114, distance: 6.9
click at [284, 114] on input "0.00" at bounding box center [251, 114] width 96 height 12
type input "13,282.50"
click at [203, 126] on select "-- None -- Chairperson Communication Estate Manager Finance Gardens Maintenance…" at bounding box center [251, 132] width 96 height 12
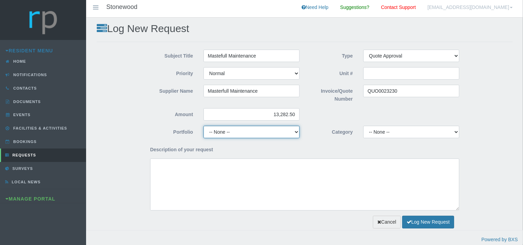
select select "MAINT"
click option "Maintenance" at bounding box center [0, 0] width 0 height 0
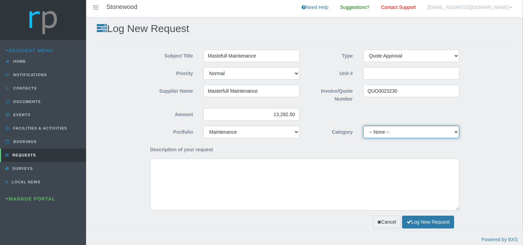
click at [363, 126] on select "-- None -- 10 YMP - Borehole 10 YMP - Fire Equipment 10 YMP - Garden upgrades 1…" at bounding box center [411, 132] width 96 height 12
drag, startPoint x: 367, startPoint y: 130, endPoint x: 32, endPoint y: 192, distance: 340.2
click at [33, 198] on link "Manage Portal" at bounding box center [31, 199] width 50 height 6
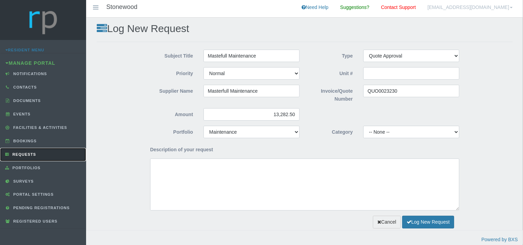
click at [32, 153] on span "Requests" at bounding box center [23, 154] width 25 height 4
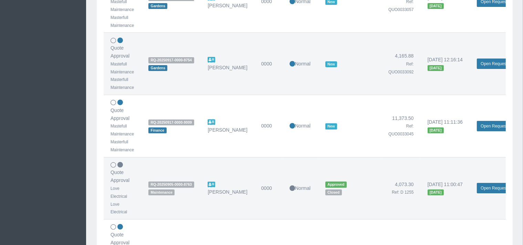
scroll to position [254, 0]
click at [483, 122] on link "Open Request" at bounding box center [494, 125] width 34 height 10
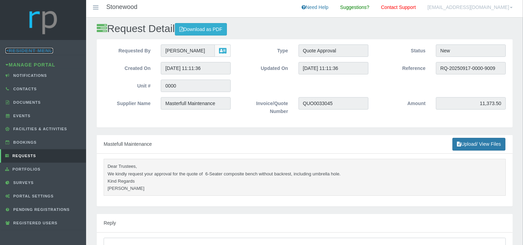
click at [34, 50] on link "Resident Menu" at bounding box center [29, 51] width 47 height 6
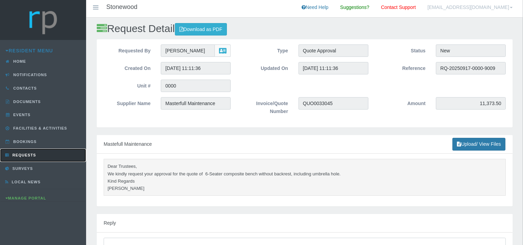
click at [33, 153] on span "Requests" at bounding box center [23, 155] width 25 height 4
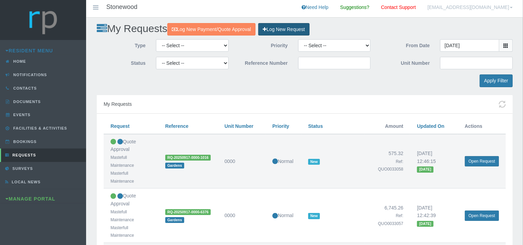
click at [274, 26] on link "Log New Request" at bounding box center [283, 29] width 51 height 13
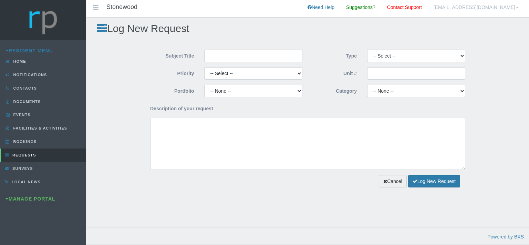
click at [194, 60] on div "Subject Title" at bounding box center [226, 56] width 163 height 12
click at [213, 59] on input "Subject Title" at bounding box center [253, 56] width 98 height 12
type input "Mastefull Maintenance"
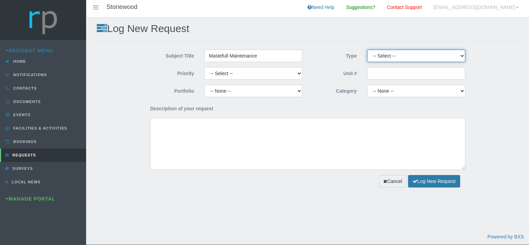
click at [367, 50] on select "-- Select -- Complaint Compliment Enquiry Request for maintenance Other (not li…" at bounding box center [416, 56] width 98 height 12
select select "QUOTE"
click option "Quote Approval" at bounding box center [0, 0] width 0 height 0
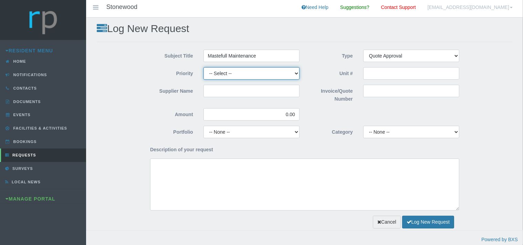
click at [203, 67] on select "-- Select -- High Low Normal" at bounding box center [251, 73] width 96 height 12
select select "MEDIUM"
click option "Normal" at bounding box center [0, 0] width 0 height 0
click at [216, 92] on input "Supplier Name" at bounding box center [251, 91] width 96 height 12
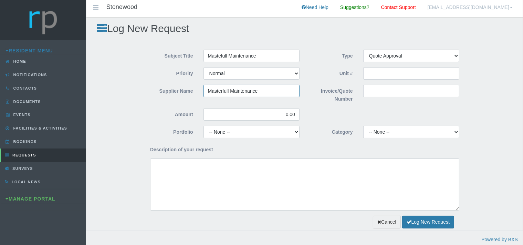
type input "Masterfull Maintenance"
click at [378, 93] on input "Invoice/Quote Number" at bounding box center [411, 91] width 96 height 12
click at [370, 94] on input "Invoice/Quote Number" at bounding box center [411, 91] width 96 height 12
paste input "QUO0023230"
type input "QUO0023230"
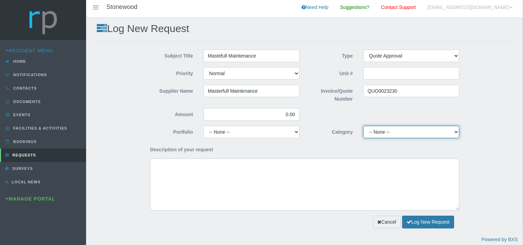
click at [363, 126] on select "-- None -- 10 YMP - Borehole 10 YMP - Fire Equipment 10 YMP - Garden upgrades 1…" at bounding box center [411, 132] width 96 height 12
drag, startPoint x: 370, startPoint y: 128, endPoint x: 276, endPoint y: 113, distance: 94.8
click at [276, 113] on input "0.00" at bounding box center [251, 114] width 96 height 12
type input "13,282.50"
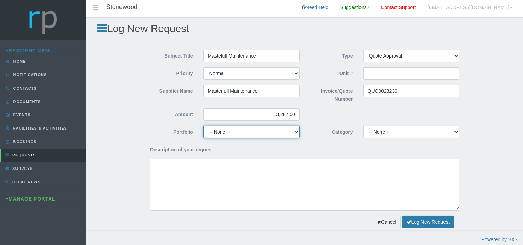
click at [203, 126] on select "-- None -- Chairperson Communication Estate Manager Finance Gardens Maintenance…" at bounding box center [251, 132] width 96 height 12
select select "GARDENS"
click option "Gardens" at bounding box center [0, 0] width 0 height 0
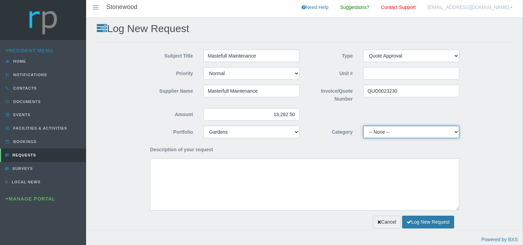
click at [363, 126] on select "-- None -- 10 YMP - Borehole 10 YMP - Fire Equipment 10 YMP - Garden upgrades 1…" at bounding box center [411, 132] width 96 height 12
select select "cab8aa4e-bb73-4359-86fe-91ba2ec4f15c"
click option "10 YMP - General Maintenance, DSTV Repairs, Paving & Other" at bounding box center [0, 0] width 0 height 0
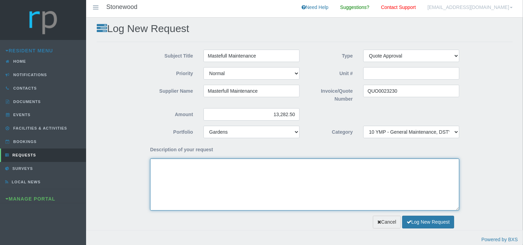
click at [191, 169] on textarea "Description of your request" at bounding box center [304, 184] width 309 height 52
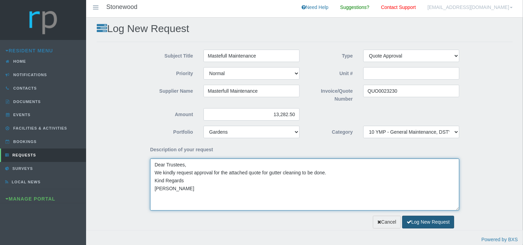
type textarea "Dear Trustees, We kindly request approval for the attached quote for gutter cle…"
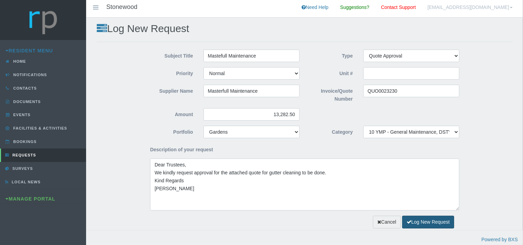
click at [422, 221] on button "Log New Request" at bounding box center [428, 221] width 52 height 13
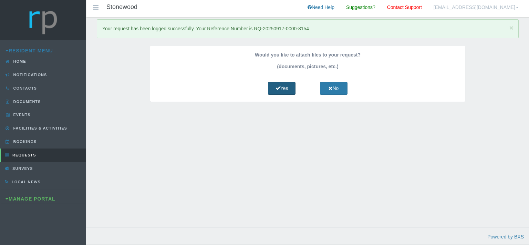
click at [288, 87] on link "Yes" at bounding box center [282, 88] width 28 height 13
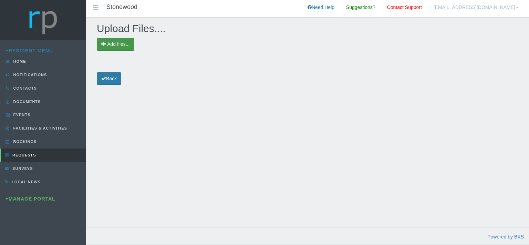
click at [126, 45] on span "Add files..." at bounding box center [118, 44] width 22 height 6
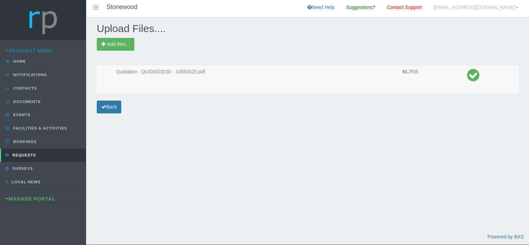
click at [113, 100] on div "Upload Files.... Add files... Quotation - QUO0023230 - 10092025.pdf 91.7 KB Back" at bounding box center [307, 129] width 442 height 223
click at [113, 103] on link "Back" at bounding box center [109, 106] width 24 height 13
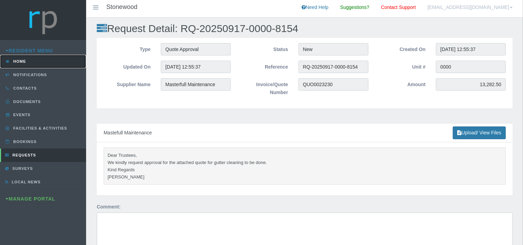
click at [24, 58] on link "Home" at bounding box center [43, 61] width 86 height 13
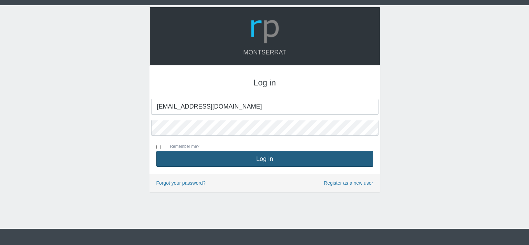
click at [257, 163] on button "Log in" at bounding box center [264, 159] width 217 height 16
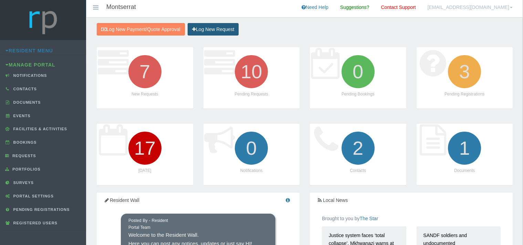
click at [217, 31] on link "Log New Request" at bounding box center [213, 29] width 51 height 13
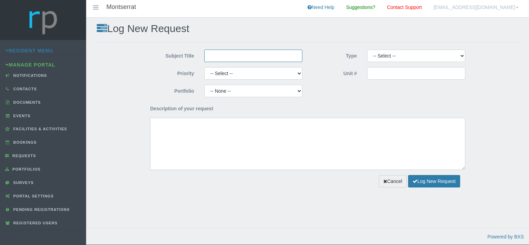
click at [213, 57] on input "Subject Title" at bounding box center [253, 56] width 98 height 12
type input "Mastefull Maintenance"
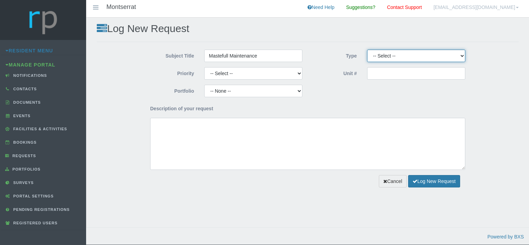
click at [367, 50] on select "-- Select -- Complaint Compliment Enquiry Request for maintenance Other (not li…" at bounding box center [416, 56] width 98 height 12
select select "QUOTE"
click option "Quote Approval" at bounding box center [0, 0] width 0 height 0
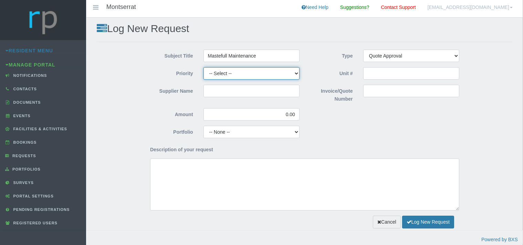
click at [203, 67] on select "-- Select -- High Low Normal" at bounding box center [251, 73] width 96 height 12
select select "MEDIUM"
click option "Normal" at bounding box center [0, 0] width 0 height 0
click at [232, 93] on input "Supplier Name" at bounding box center [251, 91] width 96 height 12
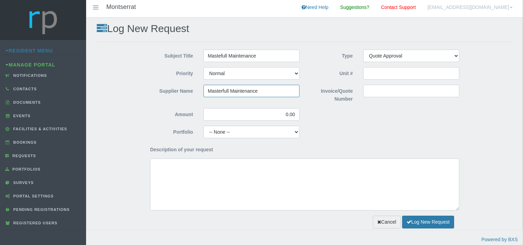
type input "Masterfull Maintenance"
click at [374, 89] on input "Invoice/Quote Number" at bounding box center [411, 91] width 96 height 12
paste input "QUO0033094"
type input "QUO0033094"
drag, startPoint x: 294, startPoint y: 115, endPoint x: 276, endPoint y: 115, distance: 17.5
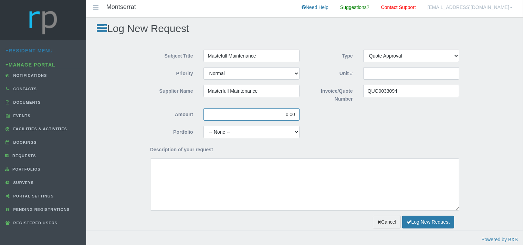
click at [276, 115] on input "0.00" at bounding box center [251, 114] width 96 height 12
type input "805.00"
click at [203, 126] on select "-- None -- Aesthetics Chairperson Communication Compliance / Rules and Regulati…" at bounding box center [251, 132] width 96 height 12
select select "GARDENS"
click option "Gardens" at bounding box center [0, 0] width 0 height 0
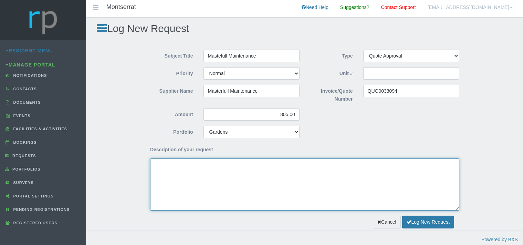
drag, startPoint x: 222, startPoint y: 189, endPoint x: 219, endPoint y: 182, distance: 7.4
click at [220, 185] on textarea "Description of your request" at bounding box center [304, 184] width 309 height 52
type textarea "G"
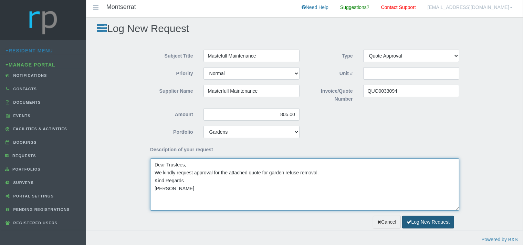
type textarea "Dear Trustees, We kindly request approval for the attached quote for garden ref…"
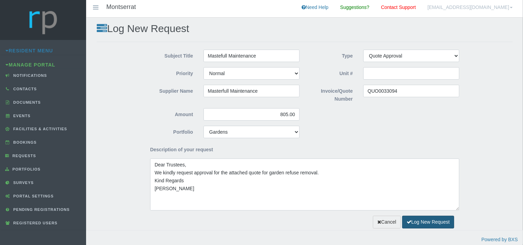
click at [422, 224] on button "Log New Request" at bounding box center [428, 221] width 52 height 13
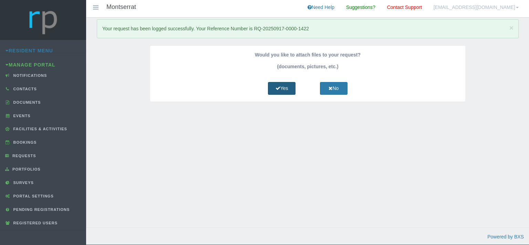
click at [281, 91] on link "Yes" at bounding box center [282, 88] width 28 height 13
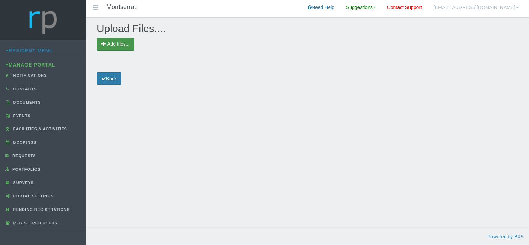
click at [119, 47] on span "Add files..." at bounding box center [116, 44] width 38 height 13
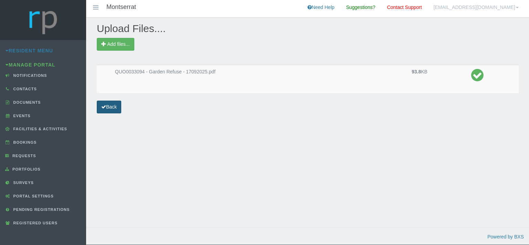
click at [119, 108] on link "Back" at bounding box center [109, 106] width 24 height 13
